Goal: Check status: Check status

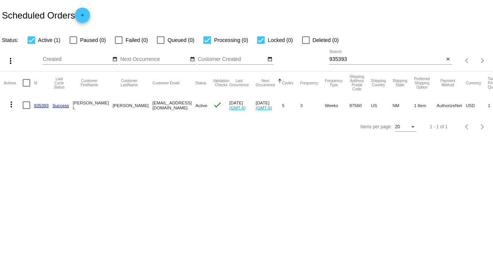
click at [447, 59] on mat-icon "close" at bounding box center [447, 59] width 5 height 6
click at [351, 59] on div "search" at bounding box center [390, 61] width 123 height 12
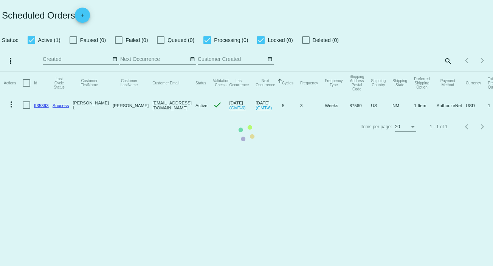
click at [449, 71] on mat-table "Actions Id Last Cycle Status Customer FirstName Customer LastName Customer Emai…" at bounding box center [246, 93] width 493 height 45
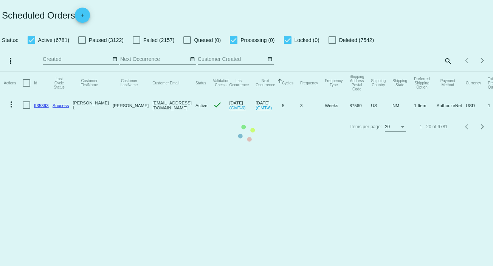
click at [447, 71] on mat-table "Actions Id Last Cycle Status Customer FirstName Customer LastName Customer Emai…" at bounding box center [246, 93] width 493 height 45
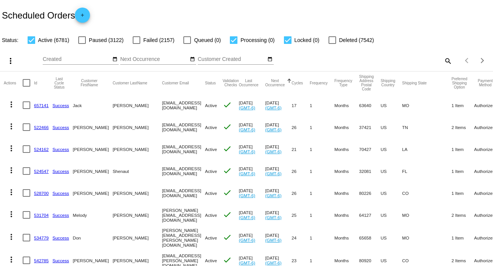
click at [443, 60] on mat-icon "search" at bounding box center [447, 61] width 9 height 12
paste input "955833"
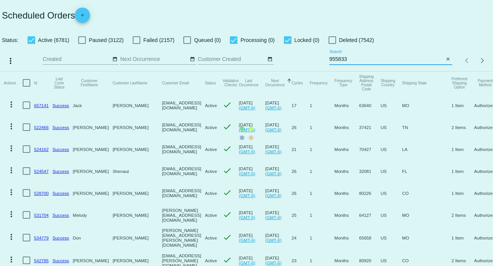
type input "955833"
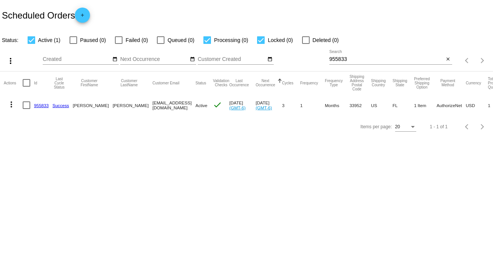
click at [41, 105] on link "955833" at bounding box center [41, 105] width 15 height 5
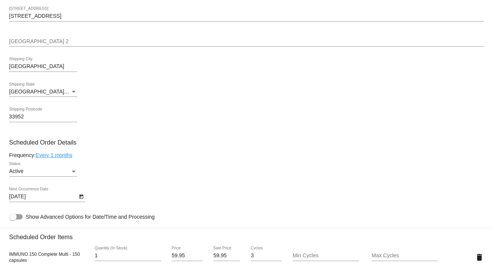
scroll to position [378, 0]
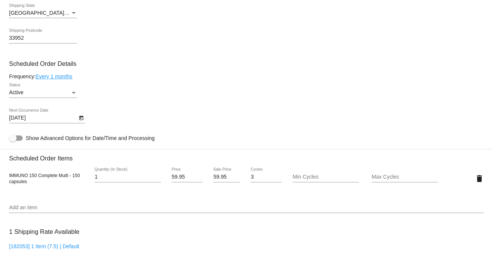
click at [79, 119] on icon "Open calendar" at bounding box center [81, 118] width 4 height 5
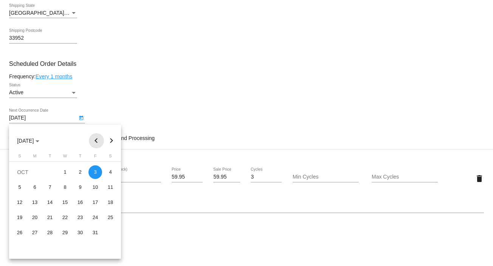
click at [95, 140] on button "Previous month" at bounding box center [96, 140] width 15 height 15
click at [97, 233] on div "26" at bounding box center [95, 233] width 14 height 14
type input "[DATE]"
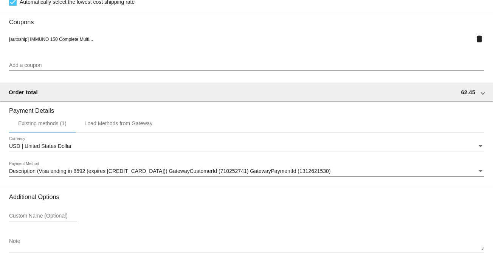
scroll to position [679, 0]
